Goal: Task Accomplishment & Management: Use online tool/utility

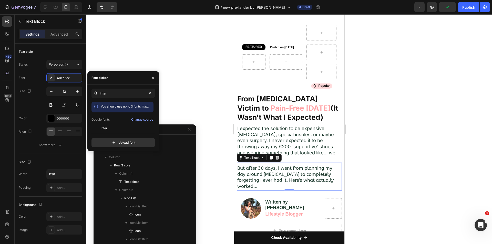
scroll to position [450, 0]
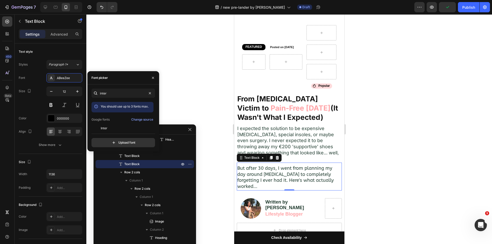
type input "inter"
click at [128, 131] on div "inter You should use up to 3 fonts max. Google fonts Change source Inter Inter …" at bounding box center [122, 118] width 63 height 59
click at [121, 129] on div "Inter" at bounding box center [127, 128] width 52 height 5
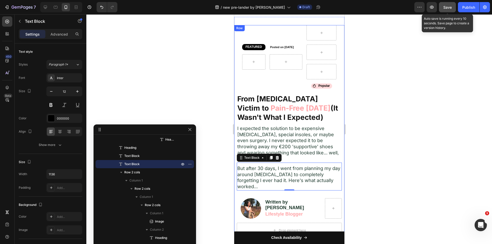
drag, startPoint x: 444, startPoint y: 7, endPoint x: 445, endPoint y: 4, distance: 2.8
click at [445, 6] on span "Save" at bounding box center [447, 7] width 8 height 4
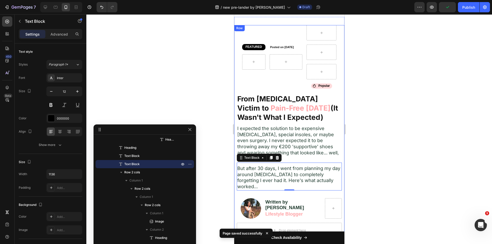
click at [45, 3] on div at bounding box center [61, 7] width 42 height 10
click at [45, 7] on icon at bounding box center [45, 7] width 5 height 5
type input "18"
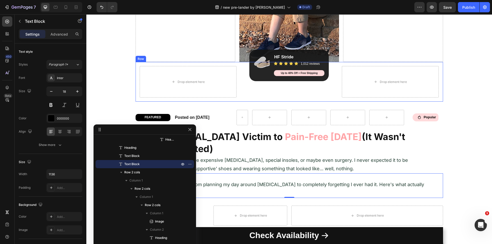
scroll to position [187, 0]
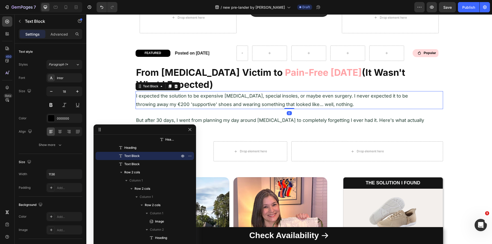
click at [232, 96] on span "I expected the solution to be expensive orthotics, special insoles, or maybe ev…" at bounding box center [272, 100] width 272 height 14
click at [236, 116] on p "But after 30 days, I went from planning my day around foot pain to completely f…" at bounding box center [281, 124] width 290 height 17
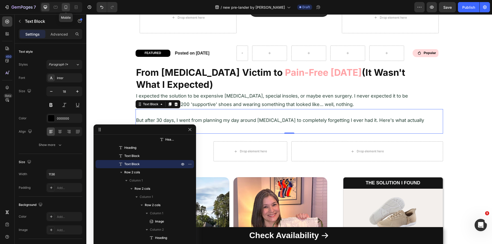
click at [68, 6] on icon at bounding box center [65, 7] width 5 height 5
type input "12"
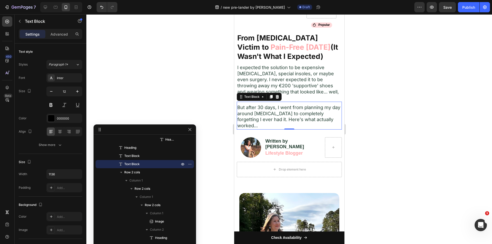
scroll to position [343, 0]
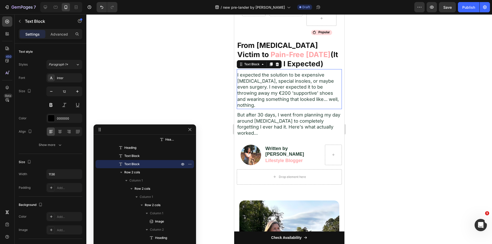
click at [279, 80] on span "I expected the solution to be expensive orthotics, special insoles, or maybe ev…" at bounding box center [287, 90] width 101 height 36
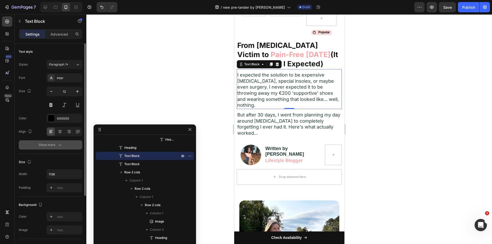
click at [69, 143] on button "Show more" at bounding box center [50, 144] width 63 height 9
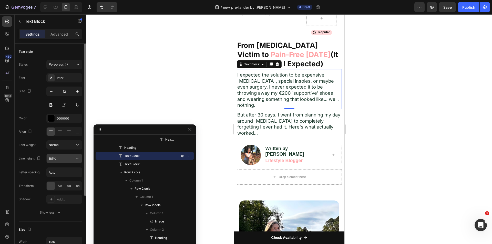
click at [61, 157] on input "181%" at bounding box center [64, 158] width 35 height 9
click at [57, 154] on input "%" at bounding box center [64, 158] width 35 height 9
click at [77, 158] on icon "button" at bounding box center [77, 158] width 2 height 1
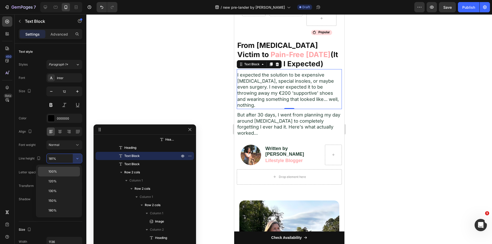
click at [65, 170] on p "100%" at bounding box center [62, 171] width 29 height 5
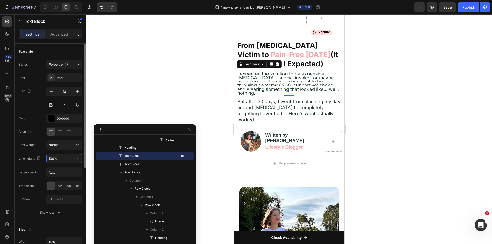
click at [58, 157] on input "100%" at bounding box center [64, 158] width 35 height 9
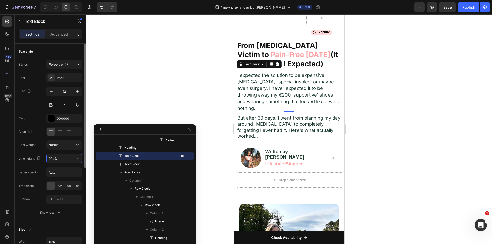
type input "205%"
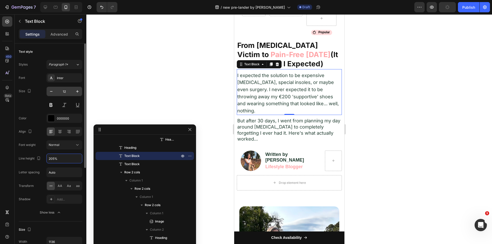
click at [57, 92] on input "12" at bounding box center [64, 91] width 17 height 9
click at [66, 92] on input "12" at bounding box center [64, 91] width 17 height 9
click at [66, 91] on input "12" at bounding box center [64, 91] width 17 height 9
type input "12"
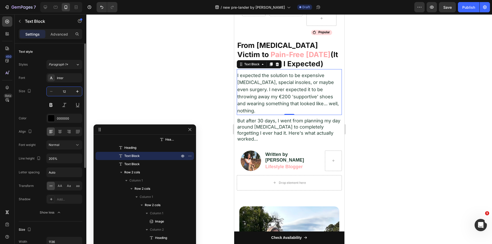
click at [35, 98] on div "Size 12" at bounding box center [50, 98] width 63 height 23
click at [66, 89] on input "12" at bounding box center [64, 91] width 17 height 9
click at [78, 91] on icon "button" at bounding box center [77, 91] width 5 height 5
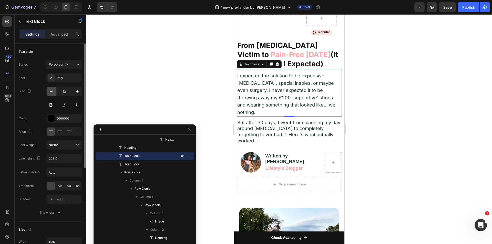
click at [49, 93] on icon "button" at bounding box center [51, 91] width 5 height 5
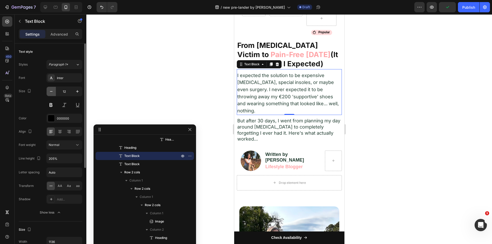
click at [49, 93] on icon "button" at bounding box center [51, 91] width 5 height 5
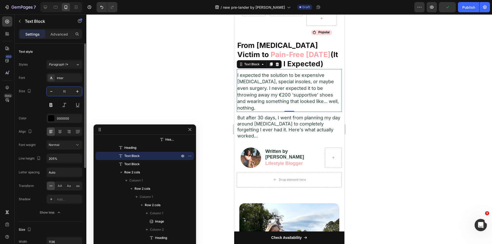
click at [67, 91] on input "11" at bounding box center [64, 91] width 17 height 9
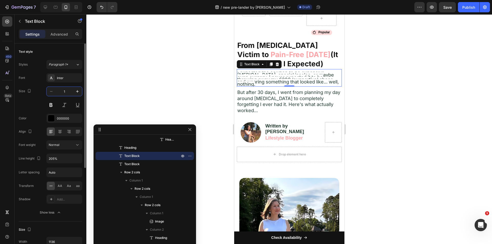
type input "1"
click at [37, 99] on div "Size 1" at bounding box center [50, 98] width 63 height 23
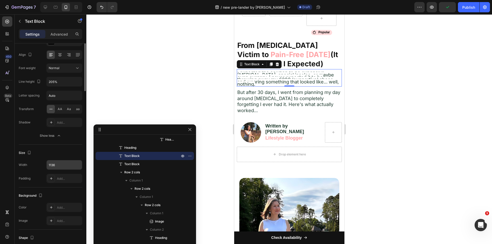
scroll to position [0, 0]
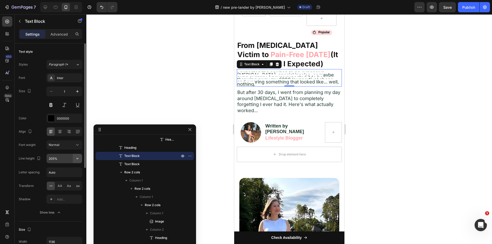
click at [78, 157] on icon "button" at bounding box center [77, 158] width 5 height 5
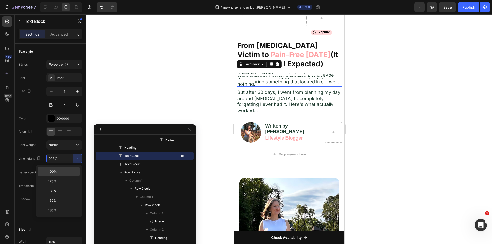
click at [54, 170] on span "100%" at bounding box center [52, 171] width 8 height 5
type input "100%"
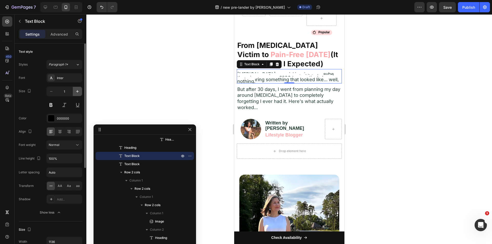
click at [77, 91] on icon "button" at bounding box center [77, 91] width 5 height 5
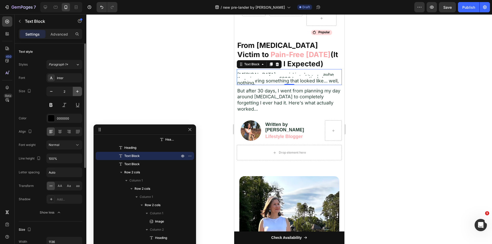
click at [77, 91] on icon "button" at bounding box center [77, 91] width 5 height 5
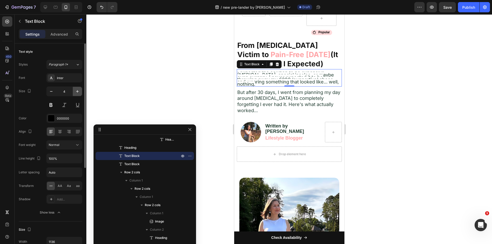
click at [77, 91] on icon "button" at bounding box center [77, 91] width 5 height 5
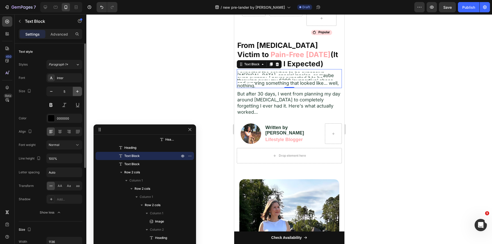
click at [77, 91] on icon "button" at bounding box center [77, 91] width 5 height 5
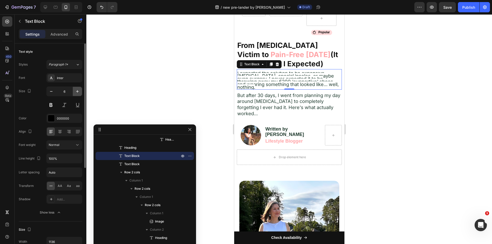
click at [77, 91] on icon "button" at bounding box center [77, 91] width 5 height 5
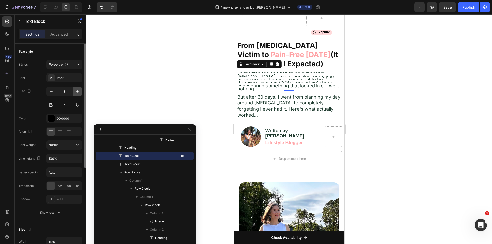
click at [77, 91] on icon "button" at bounding box center [77, 91] width 5 height 5
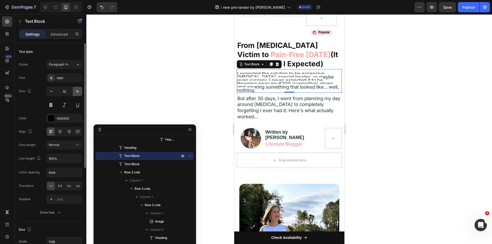
click at [77, 91] on icon "button" at bounding box center [77, 91] width 5 height 5
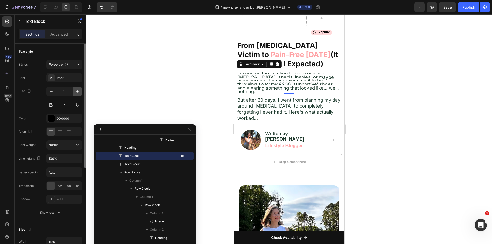
click at [77, 91] on icon "button" at bounding box center [77, 91] width 5 height 5
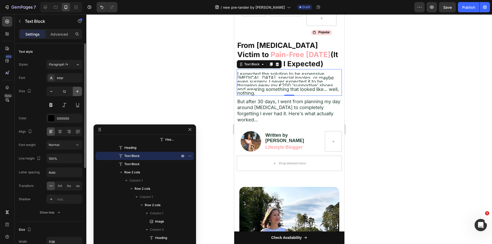
click at [77, 91] on icon "button" at bounding box center [77, 91] width 5 height 5
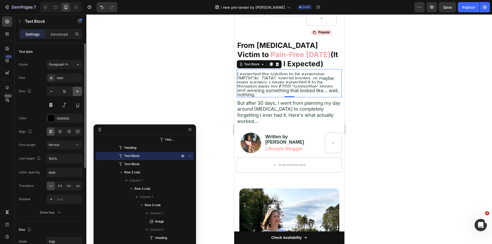
click at [77, 91] on icon "button" at bounding box center [77, 91] width 5 height 5
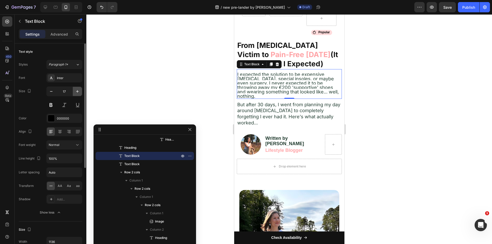
click at [77, 91] on icon "button" at bounding box center [77, 91] width 5 height 5
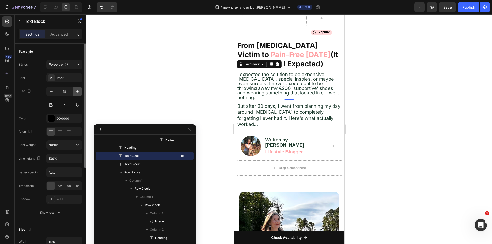
click at [77, 91] on icon "button" at bounding box center [77, 91] width 5 height 5
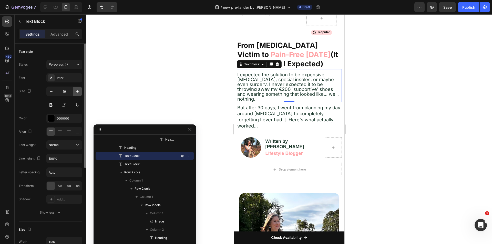
click at [77, 91] on icon "button" at bounding box center [77, 91] width 5 height 5
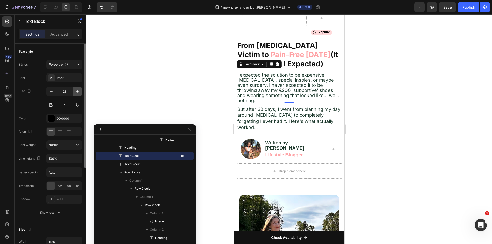
click at [77, 91] on icon "button" at bounding box center [77, 91] width 5 height 5
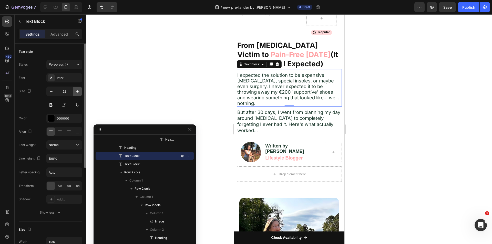
click at [77, 91] on icon "button" at bounding box center [77, 91] width 5 height 5
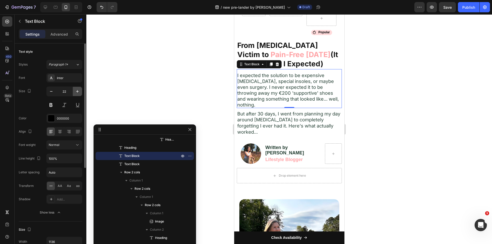
type input "23"
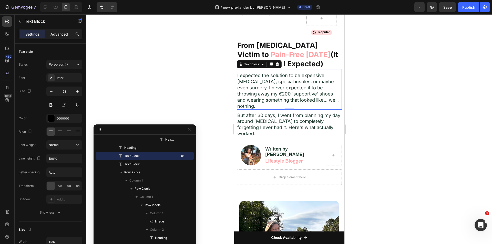
click at [62, 36] on p "Advanced" at bounding box center [58, 33] width 17 height 5
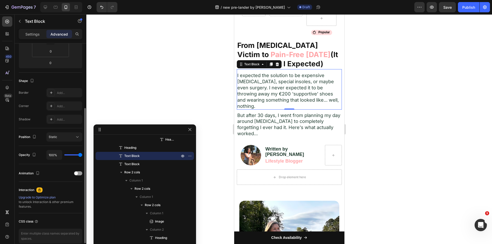
scroll to position [126, 0]
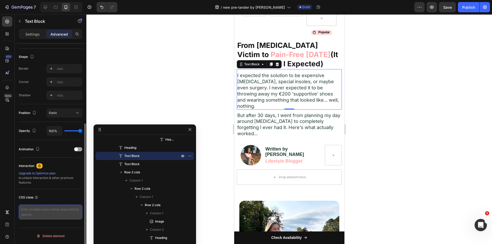
click at [44, 210] on textarea at bounding box center [50, 212] width 63 height 15
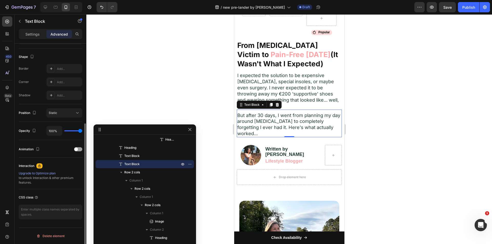
click at [302, 124] on span "But after 30 days, I went from planning my day around foot pain to completely f…" at bounding box center [288, 124] width 103 height 24
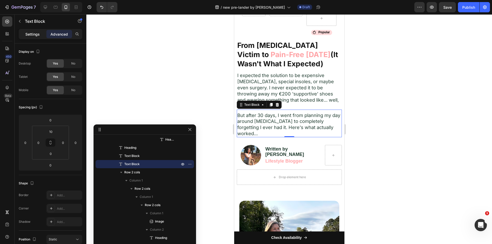
click at [36, 35] on p "Settings" at bounding box center [32, 33] width 14 height 5
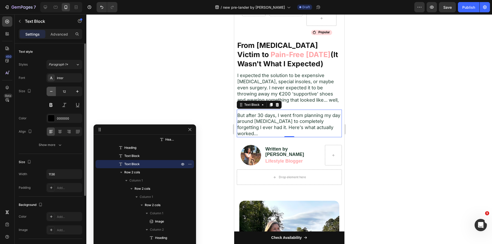
click at [52, 92] on icon "button" at bounding box center [51, 91] width 5 height 5
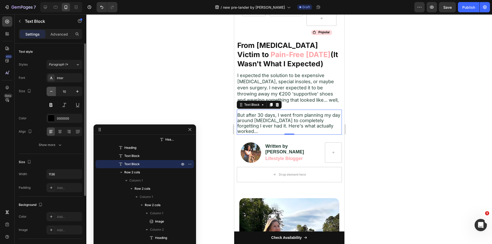
click at [52, 92] on icon "button" at bounding box center [51, 91] width 5 height 5
type input "8"
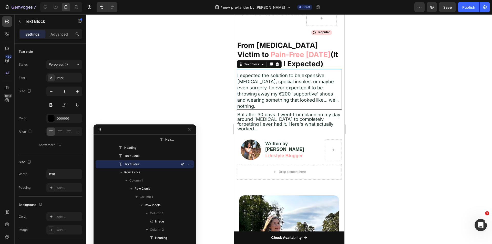
click at [264, 83] on span "I expected the solution to be expensive orthotics, special insoles, or maybe ev…" at bounding box center [287, 90] width 101 height 36
